Goal: Download file/media

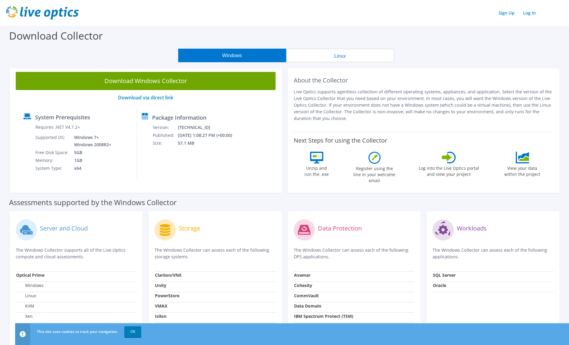
click at [24, 148] on div at bounding box center [29, 147] width 12 height 49
click at [238, 135] on td "[DATE] 1:08:27 PM (+00:00)" at bounding box center [208, 136] width 63 height 8
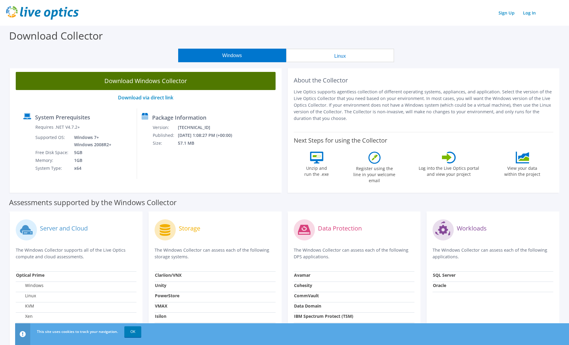
click at [162, 83] on link "Download Windows Collector" at bounding box center [146, 81] width 260 height 18
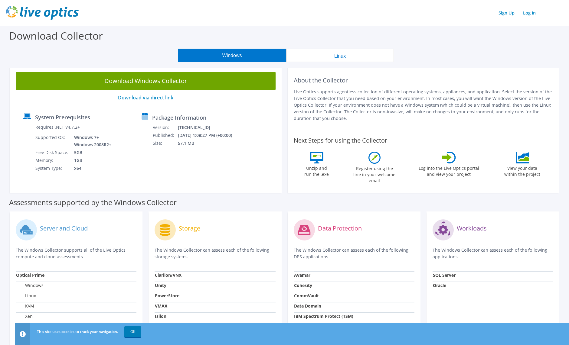
drag, startPoint x: 115, startPoint y: 182, endPoint x: 37, endPoint y: 3, distance: 195.2
click at [115, 182] on div "Download Windows Collector Download via direct link System Prerequisites Requir…" at bounding box center [146, 129] width 272 height 127
click at [120, 31] on div "Download Collector" at bounding box center [284, 37] width 563 height 23
